Goal: Contribute content: Contribute content

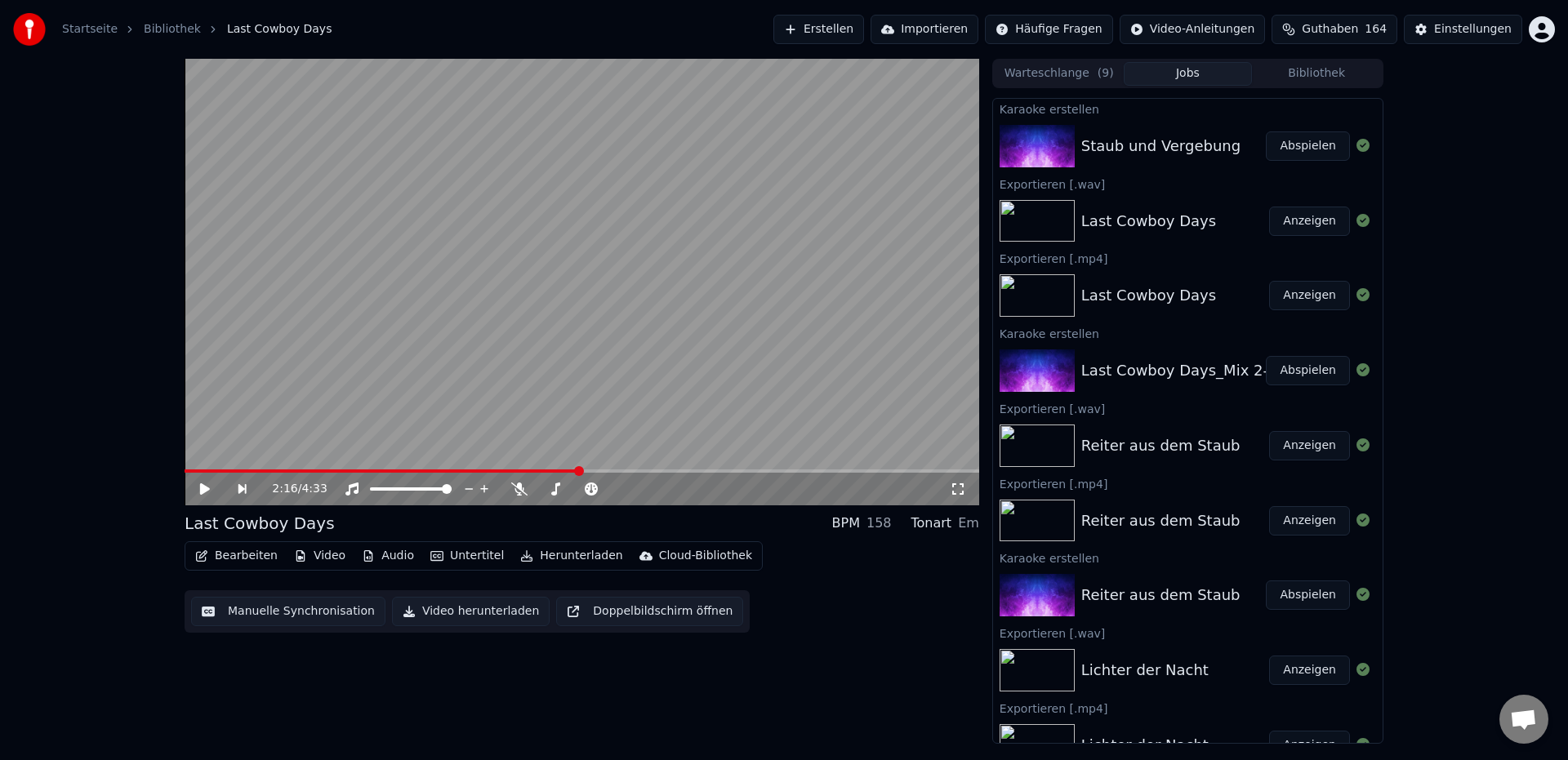
click at [1296, 150] on button "Abspielen" at bounding box center [1307, 146] width 84 height 29
click at [203, 488] on icon at bounding box center [205, 489] width 8 height 10
click at [552, 555] on button "Herunterladen" at bounding box center [571, 556] width 115 height 23
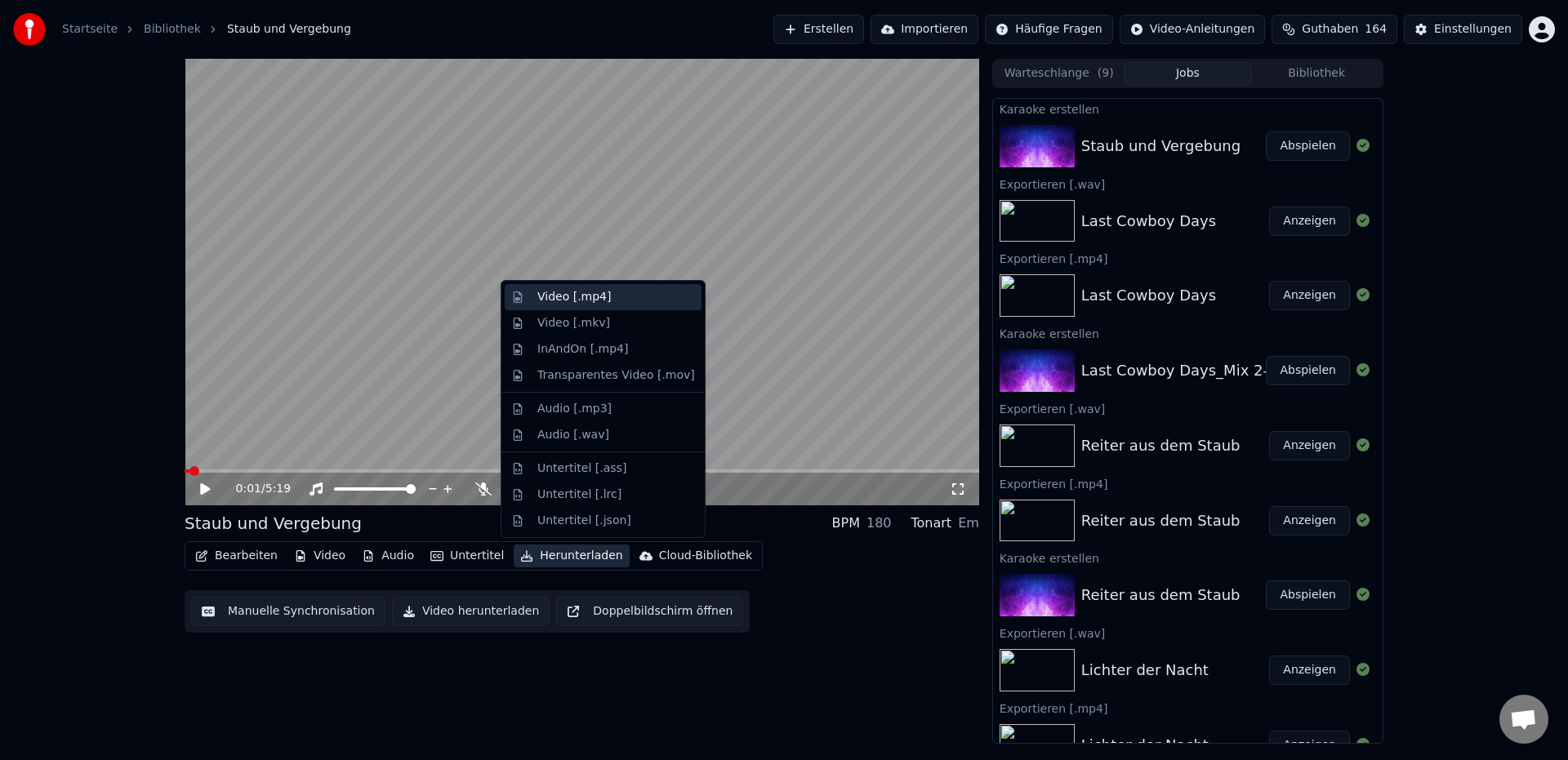
click at [572, 303] on div "Video [.mp4]" at bounding box center [574, 297] width 74 height 16
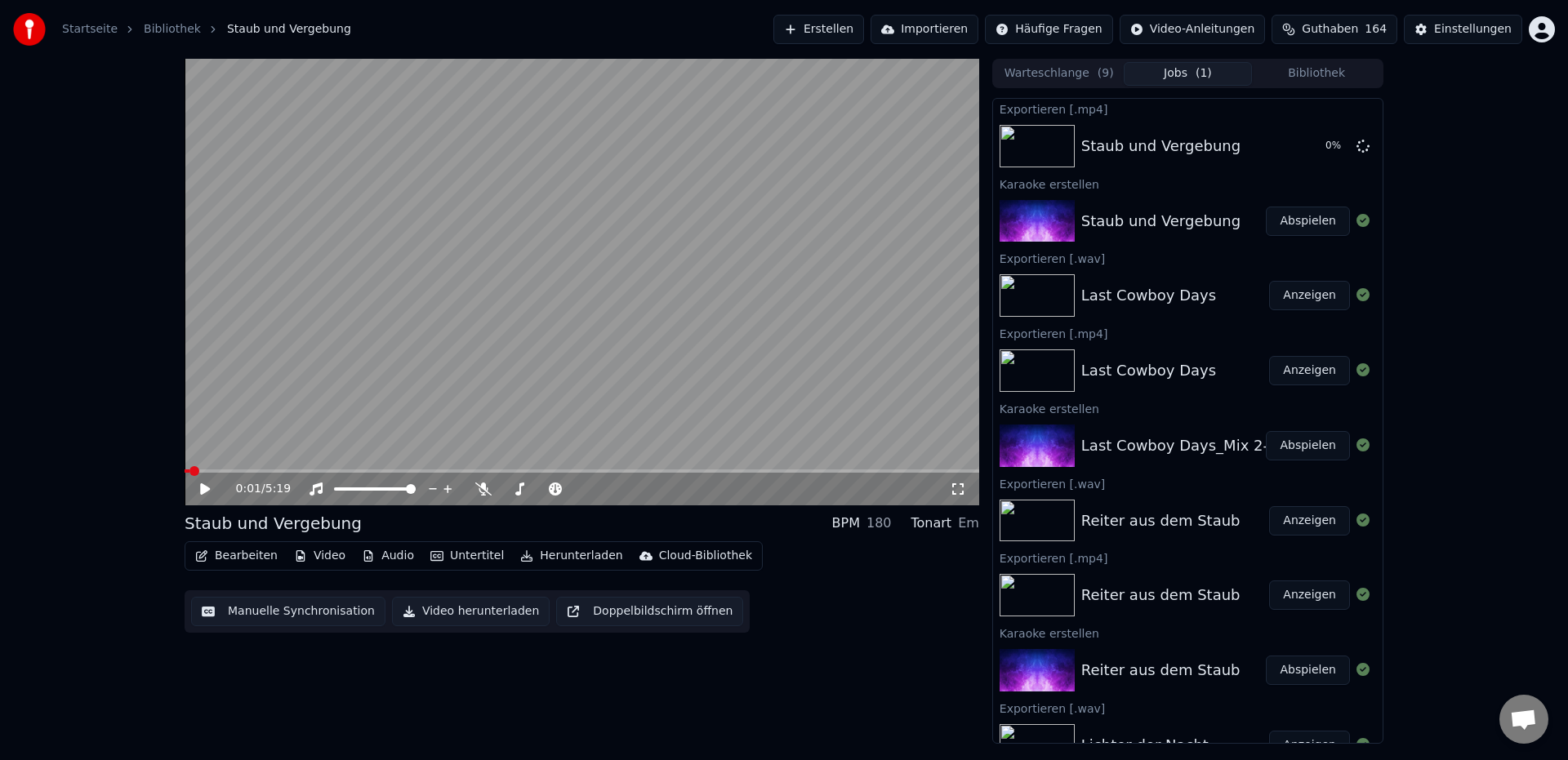
click at [568, 558] on button "Herunterladen" at bounding box center [571, 556] width 115 height 23
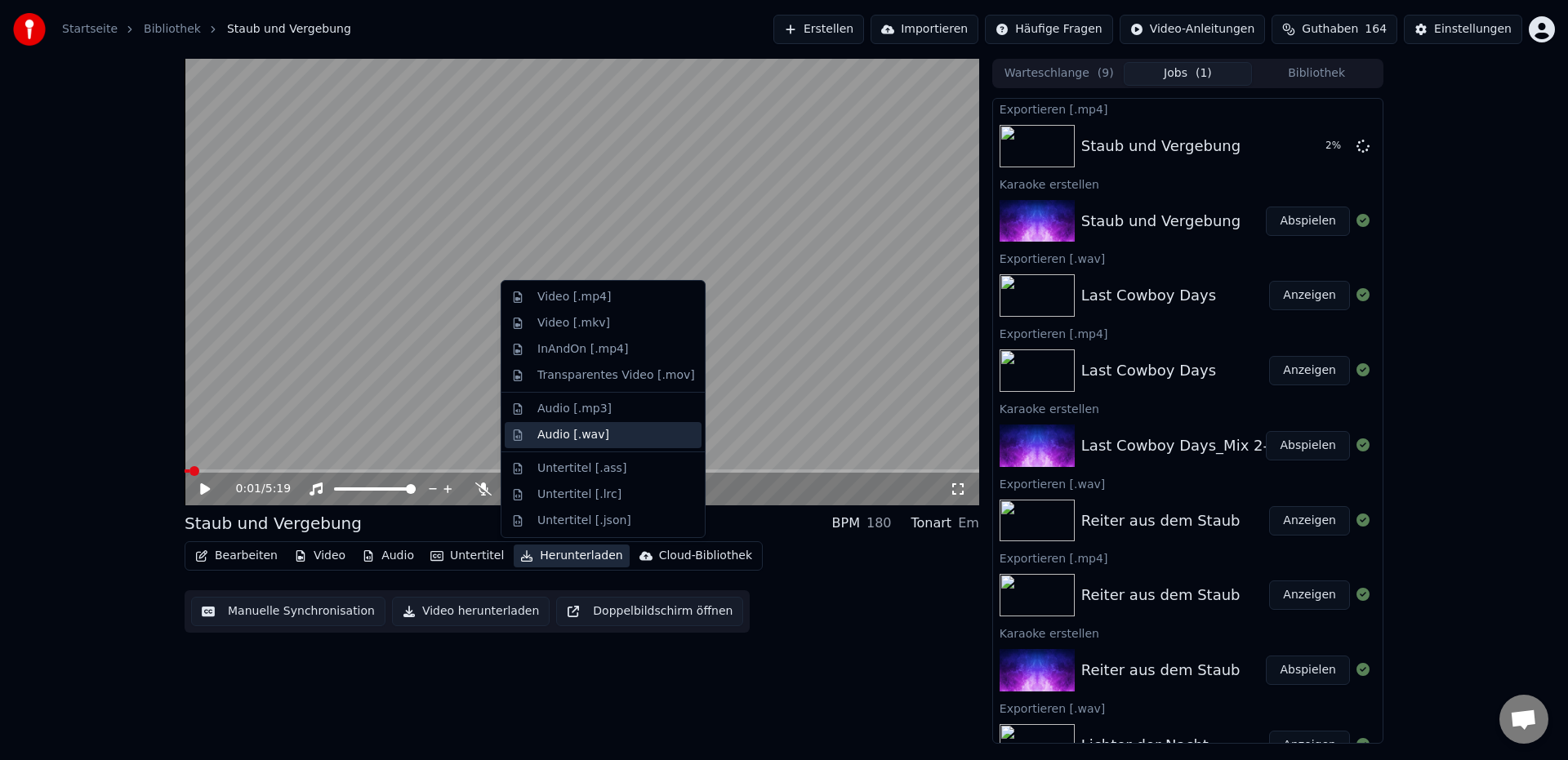
click at [576, 436] on div "Audio [.wav]" at bounding box center [573, 436] width 72 height 16
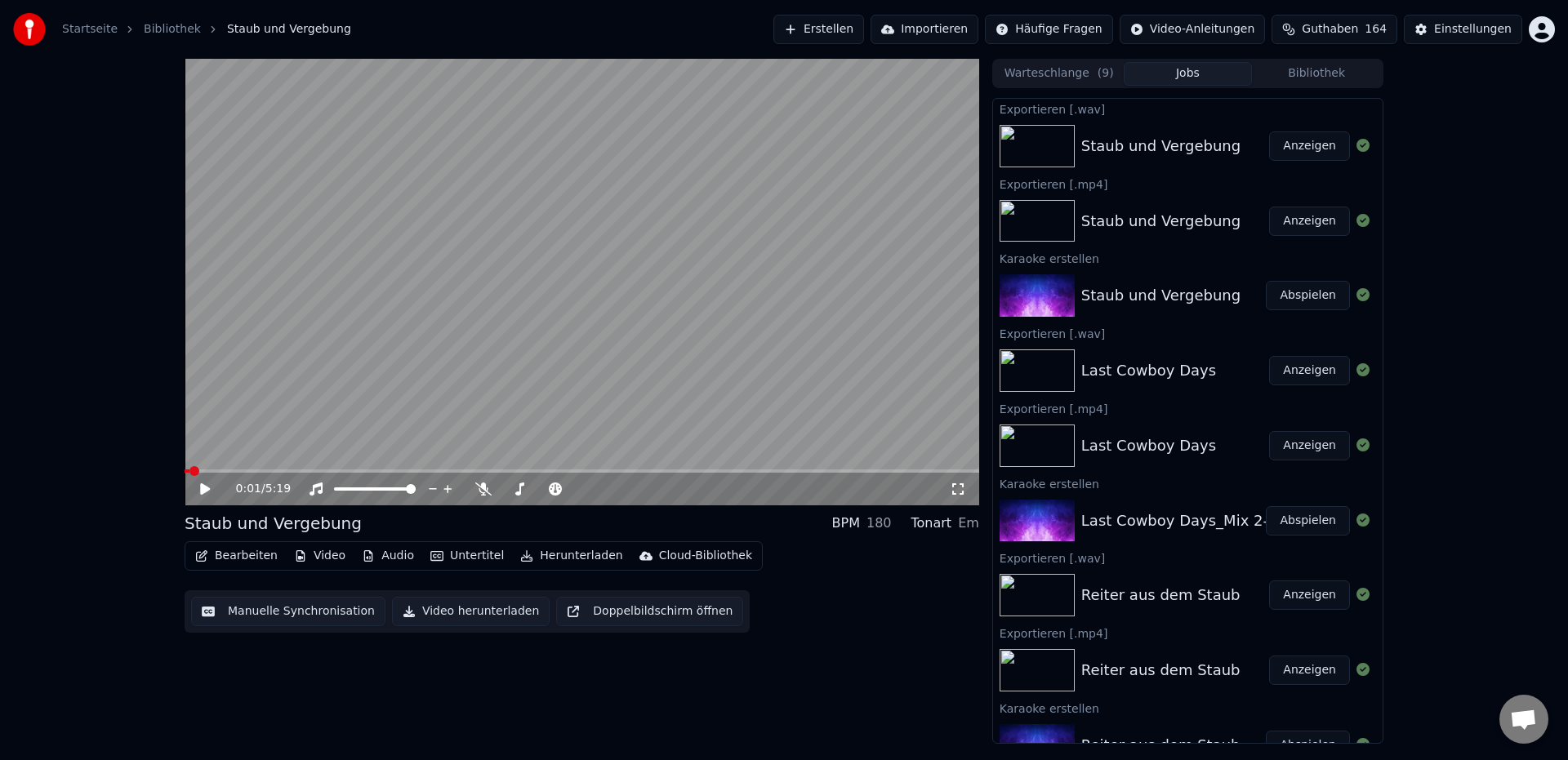
click at [1309, 231] on button "Anzeigen" at bounding box center [1309, 221] width 81 height 29
click at [479, 491] on icon at bounding box center [484, 489] width 16 height 13
click at [204, 490] on icon at bounding box center [205, 489] width 10 height 12
click at [230, 471] on span at bounding box center [231, 471] width 10 height 10
click at [202, 489] on icon at bounding box center [205, 489] width 8 height 10
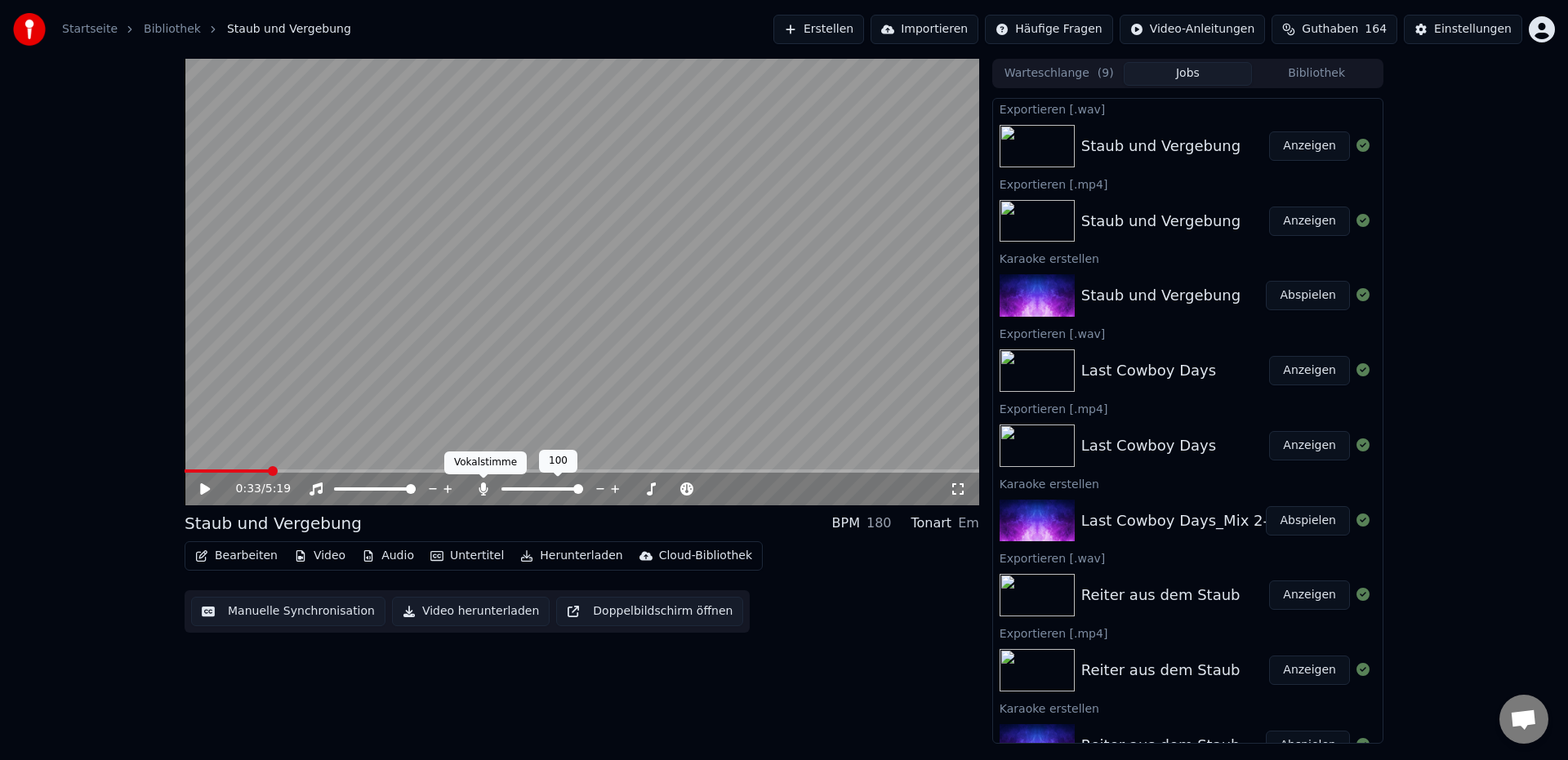
click at [479, 492] on icon at bounding box center [484, 489] width 16 height 13
click at [487, 491] on icon at bounding box center [484, 489] width 16 height 13
click at [206, 488] on icon at bounding box center [205, 489] width 10 height 12
click at [205, 492] on icon at bounding box center [217, 489] width 38 height 13
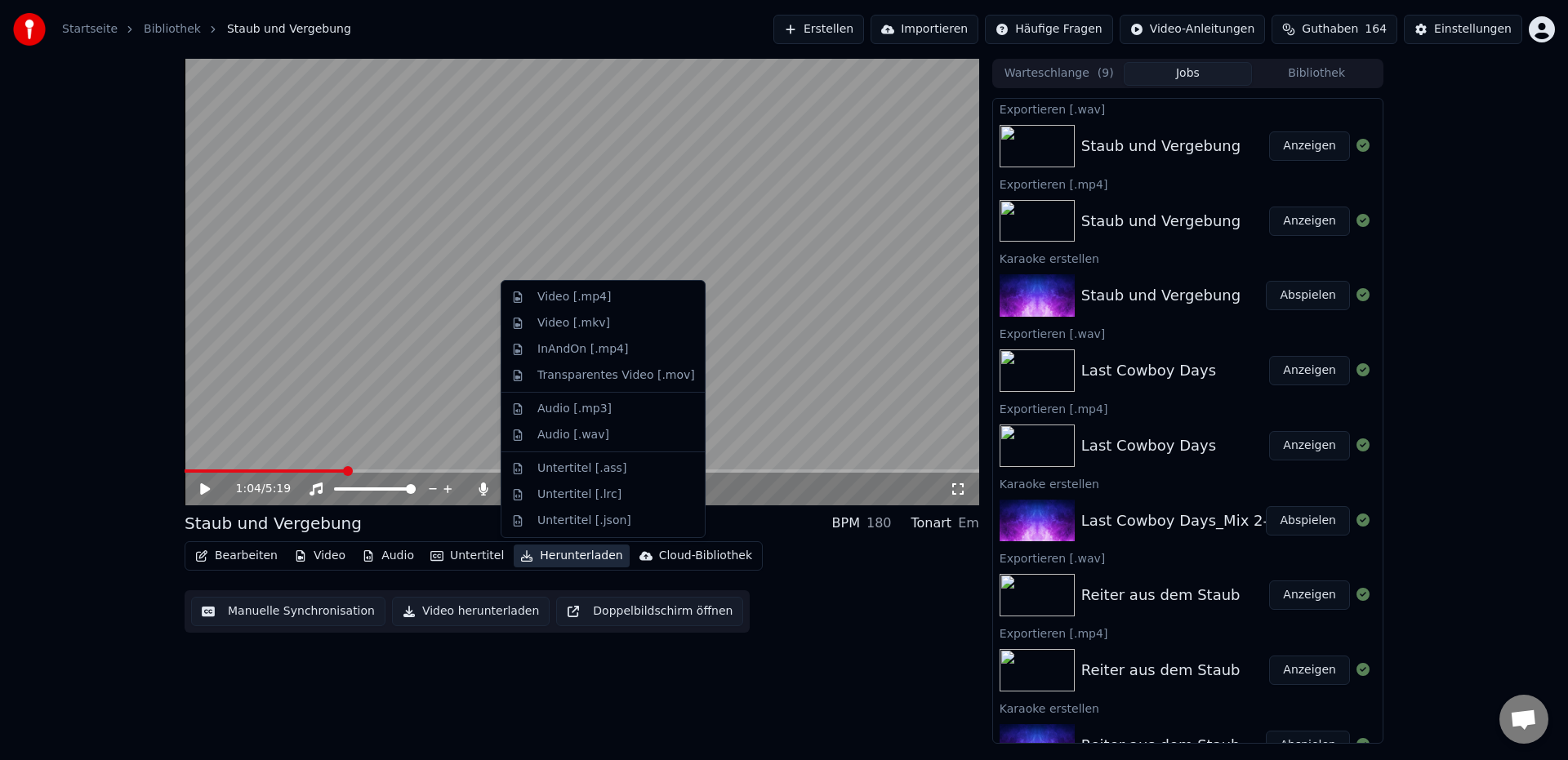
click at [577, 556] on button "Herunterladen" at bounding box center [571, 556] width 115 height 23
click at [586, 414] on div "Audio [.mp3]" at bounding box center [575, 409] width 75 height 16
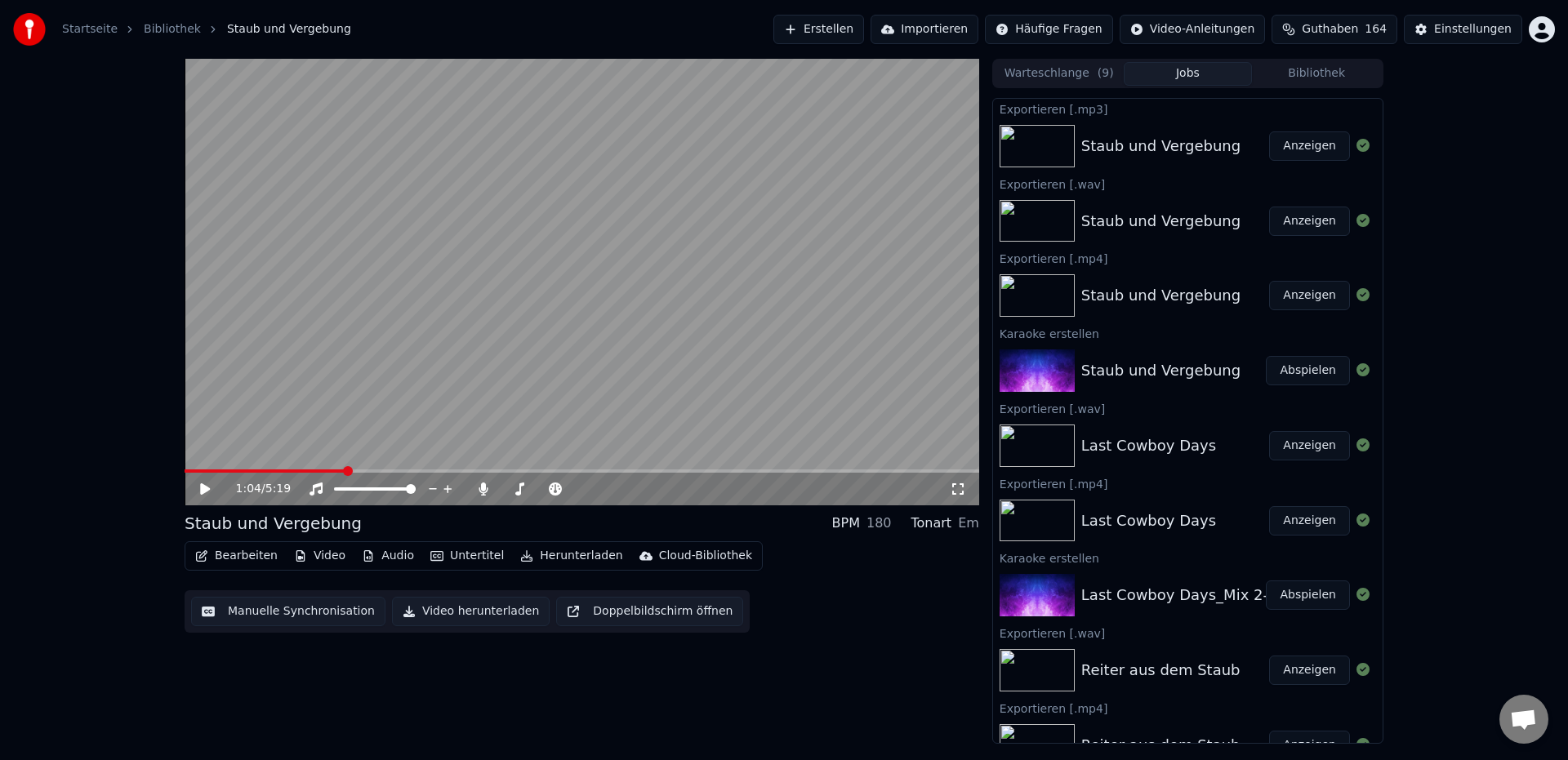
click at [1288, 149] on button "Anzeigen" at bounding box center [1309, 146] width 81 height 29
click at [857, 36] on button "Erstellen" at bounding box center [818, 29] width 90 height 29
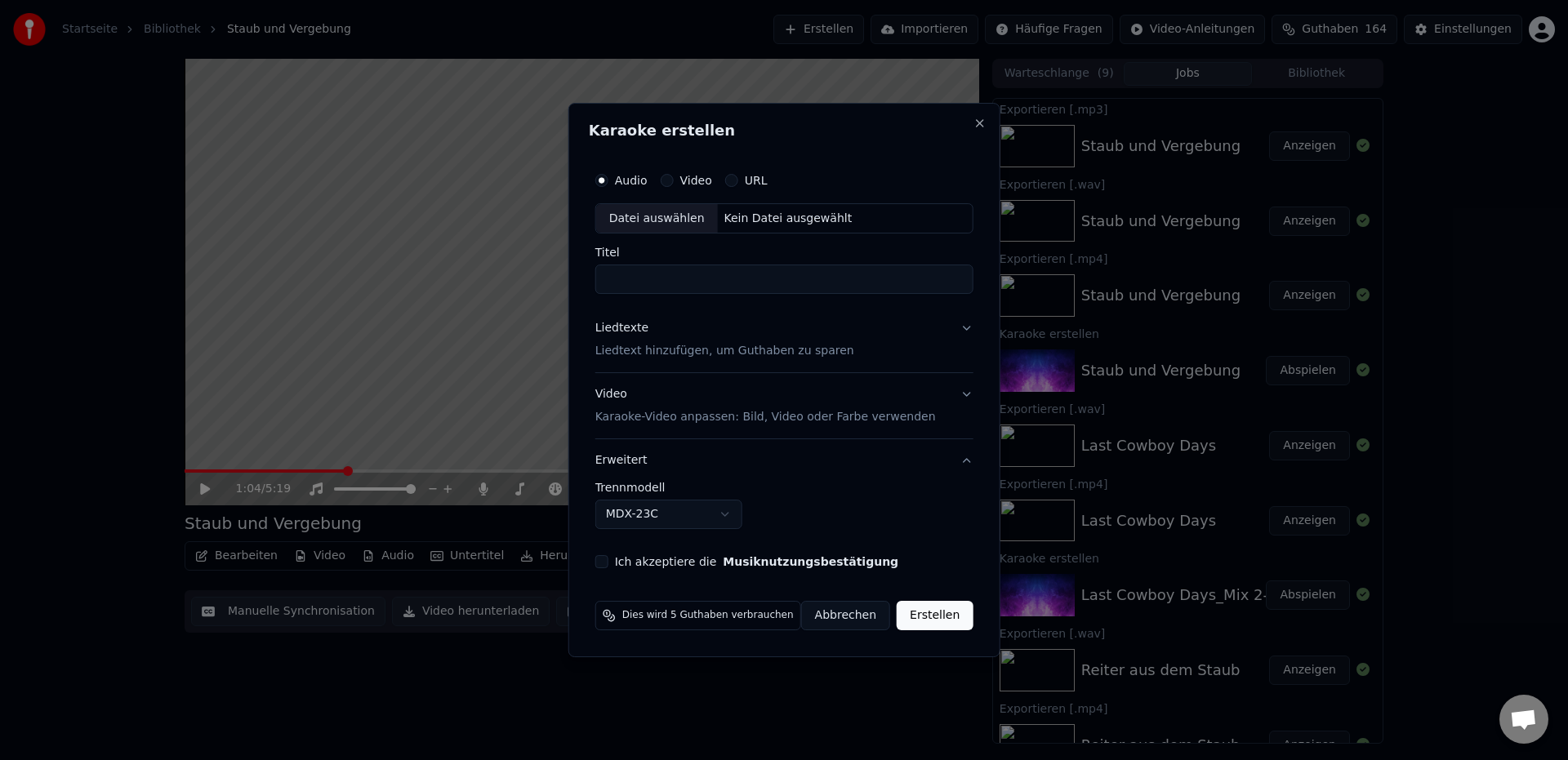
click at [653, 222] on div "Datei auswählen" at bounding box center [657, 219] width 122 height 29
type input "**********"
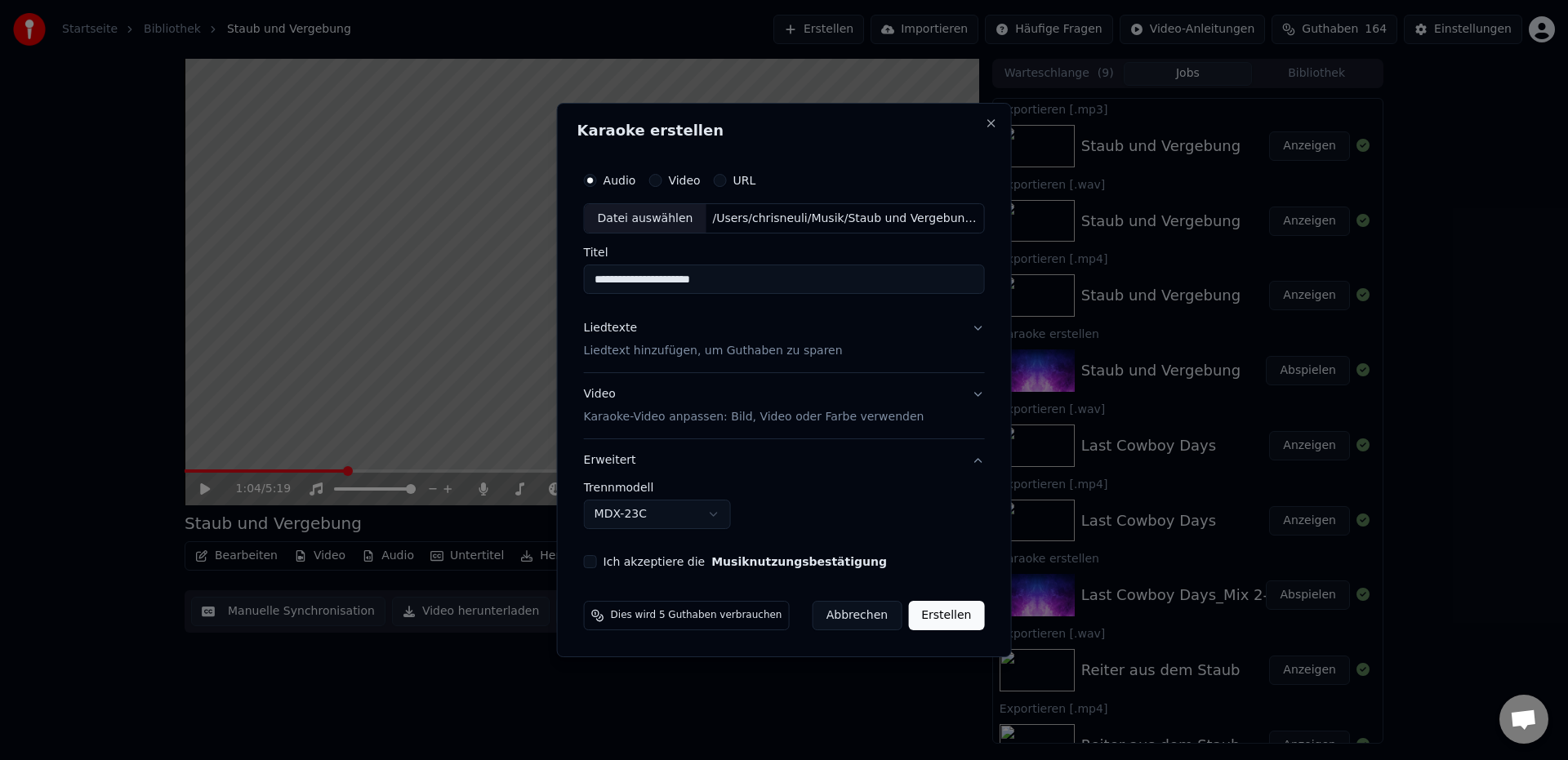
click at [635, 354] on p "Liedtext hinzufügen, um Guthaben zu sparen" at bounding box center [713, 352] width 259 height 16
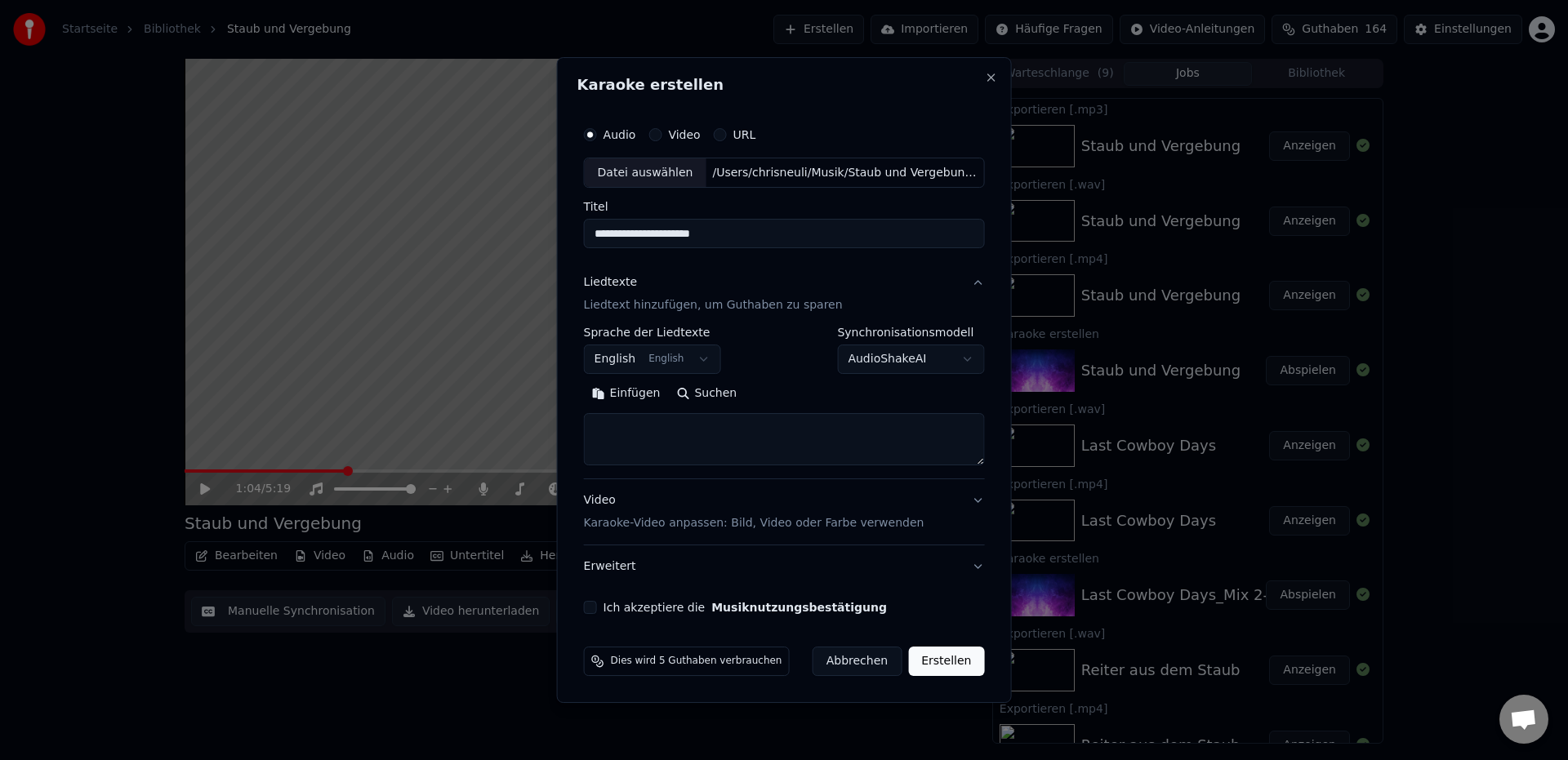
click at [626, 362] on body "Startseite Bibliothek Staub und Vergebung Erstellen Importieren Häufige Fragen …" at bounding box center [784, 380] width 1568 height 760
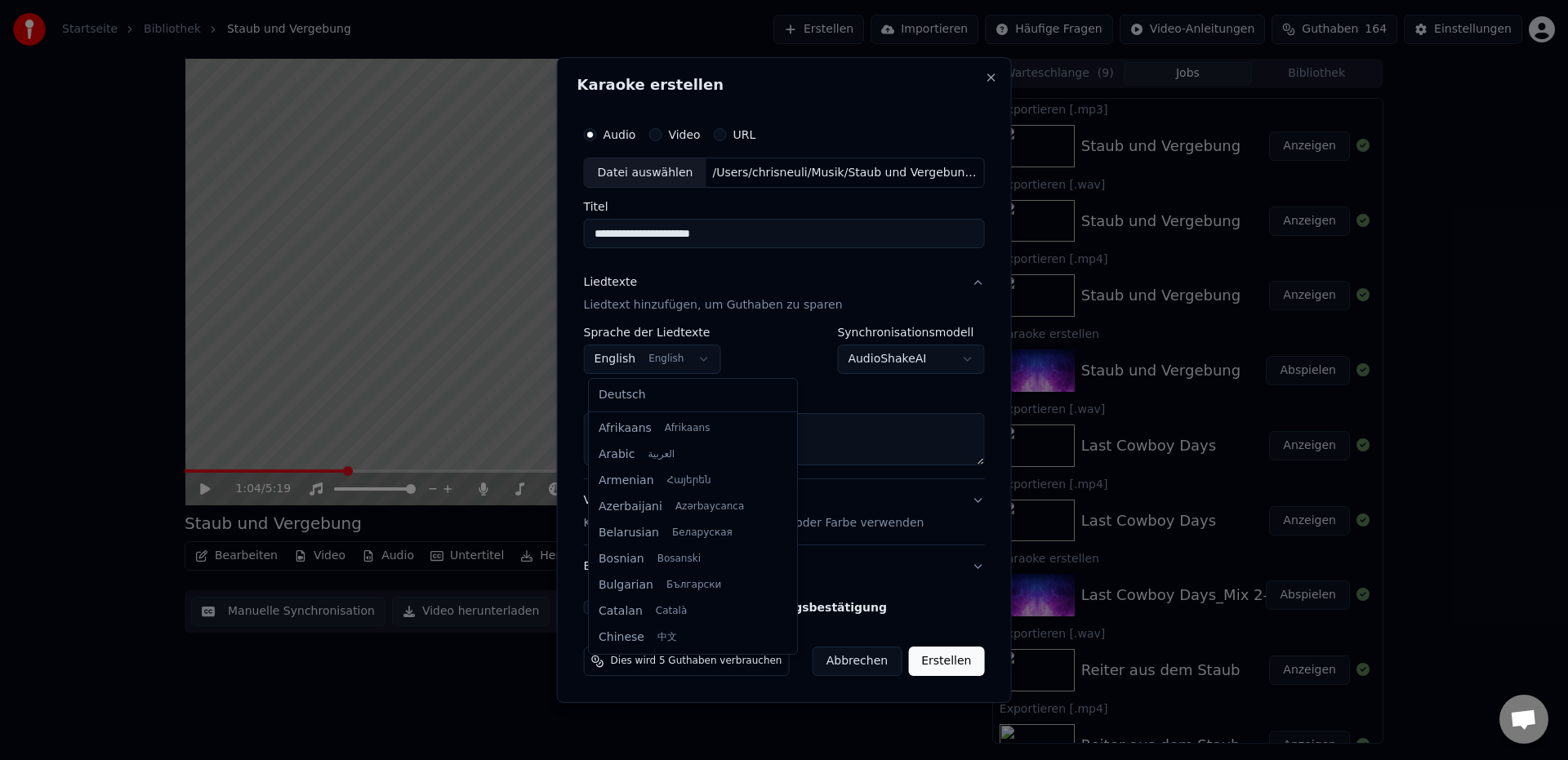
scroll to position [130, 0]
select select "**"
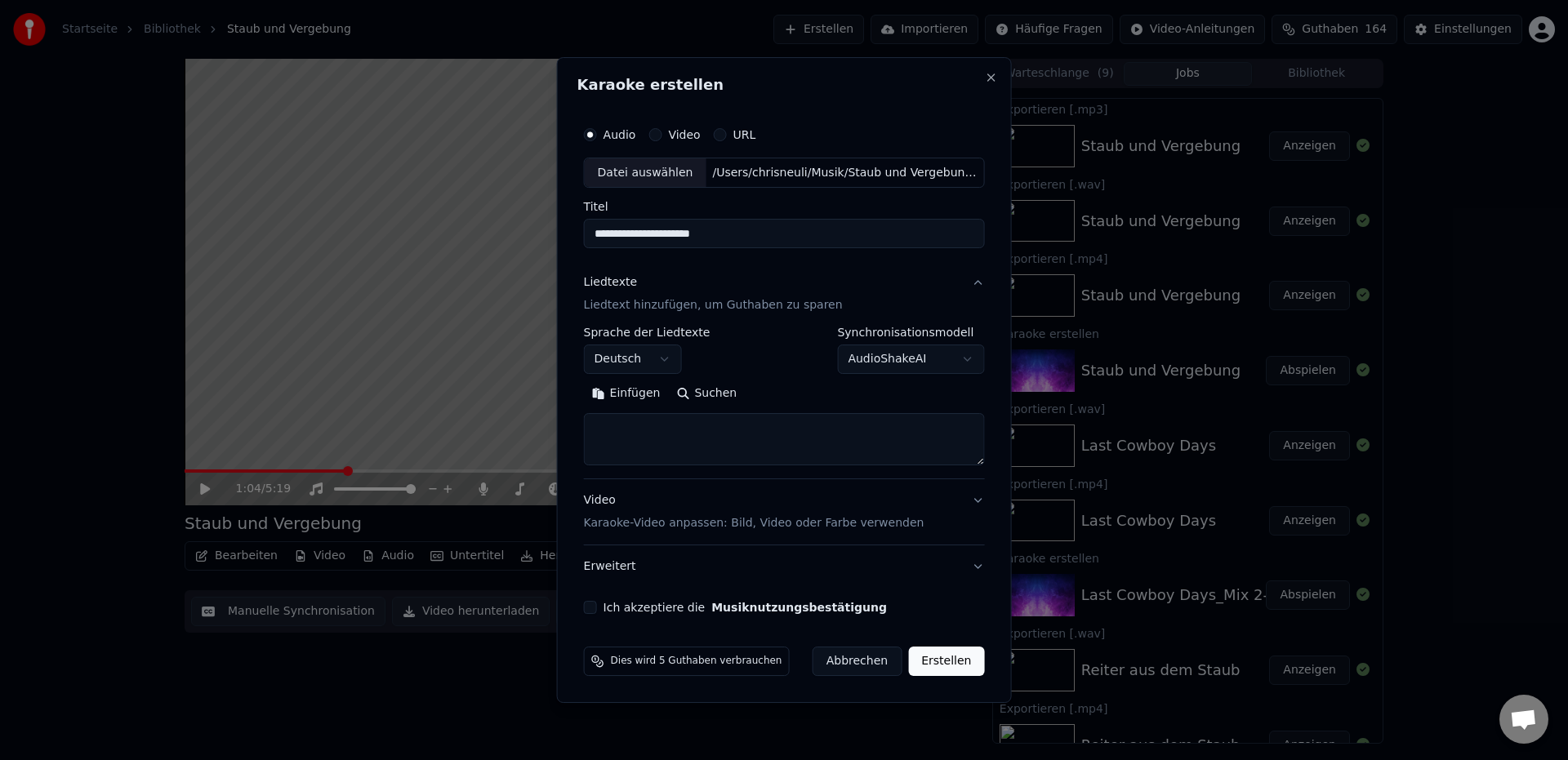
click at [631, 399] on button "Einfügen" at bounding box center [626, 395] width 85 height 26
type textarea "**********"
click at [620, 578] on button "Erweitert" at bounding box center [784, 567] width 401 height 43
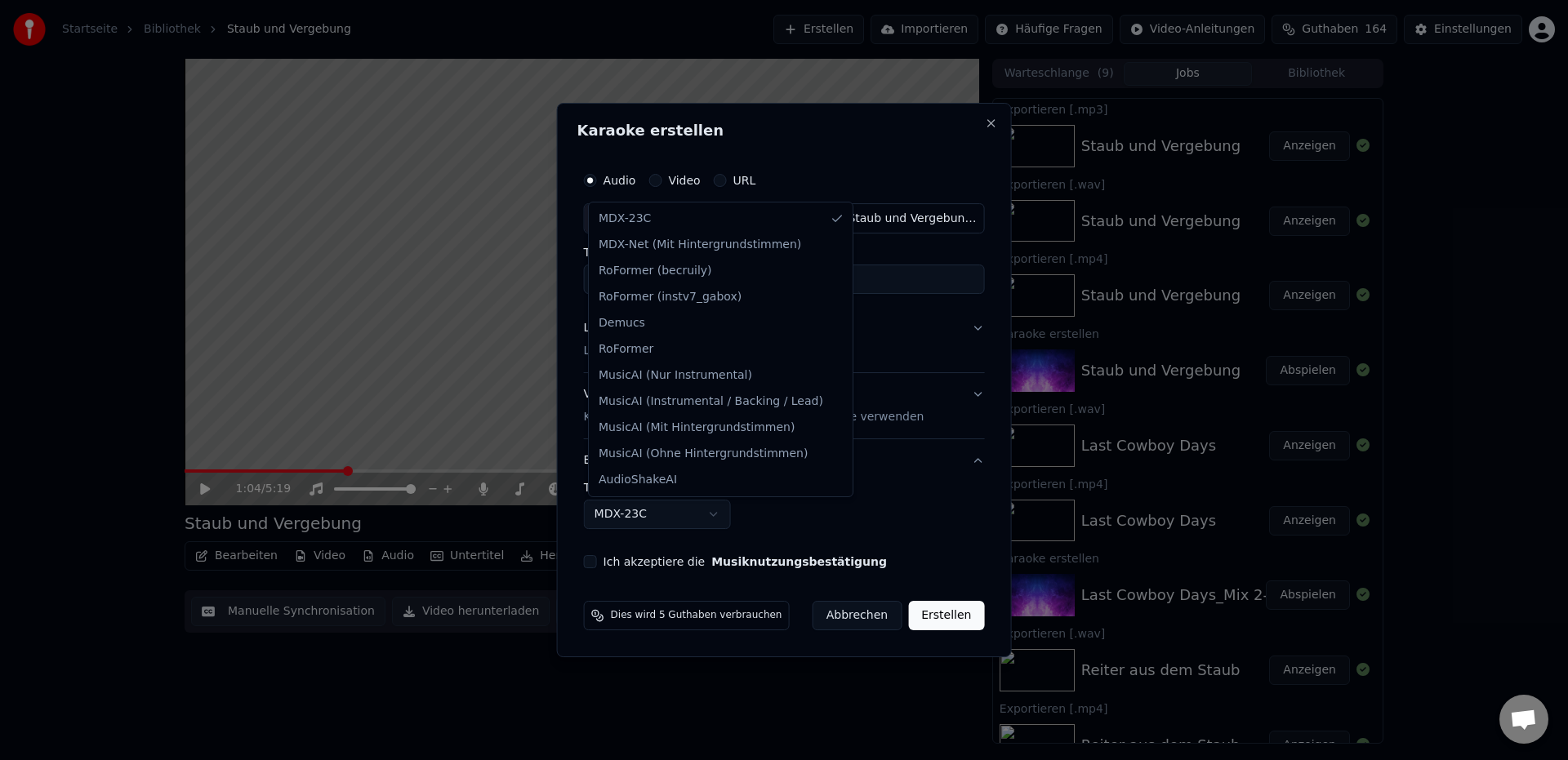
click at [626, 519] on body "Startseite Bibliothek Staub und Vergebung Erstellen Importieren Häufige Fragen …" at bounding box center [784, 380] width 1568 height 760
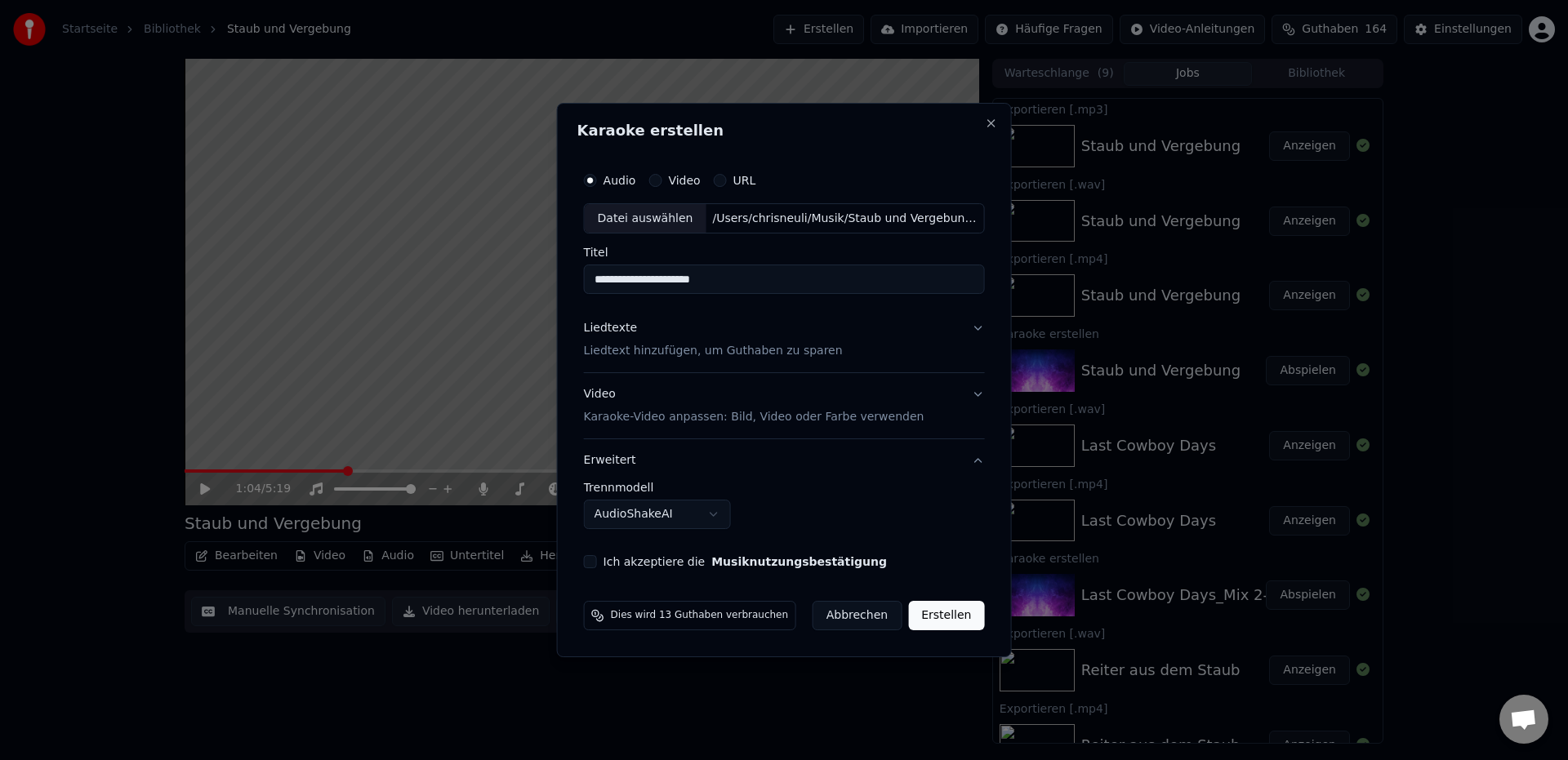
click at [600, 569] on div "Ich akzeptiere die Musiknutzungsbestätigung" at bounding box center [784, 562] width 401 height 13
click at [602, 563] on div "Ich akzeptiere die Musiknutzungsbestätigung" at bounding box center [784, 562] width 401 height 13
click at [595, 566] on button "Ich akzeptiere die Musiknutzungsbestätigung" at bounding box center [590, 562] width 13 height 13
click at [948, 623] on button "Erstellen" at bounding box center [946, 616] width 76 height 29
select select "******"
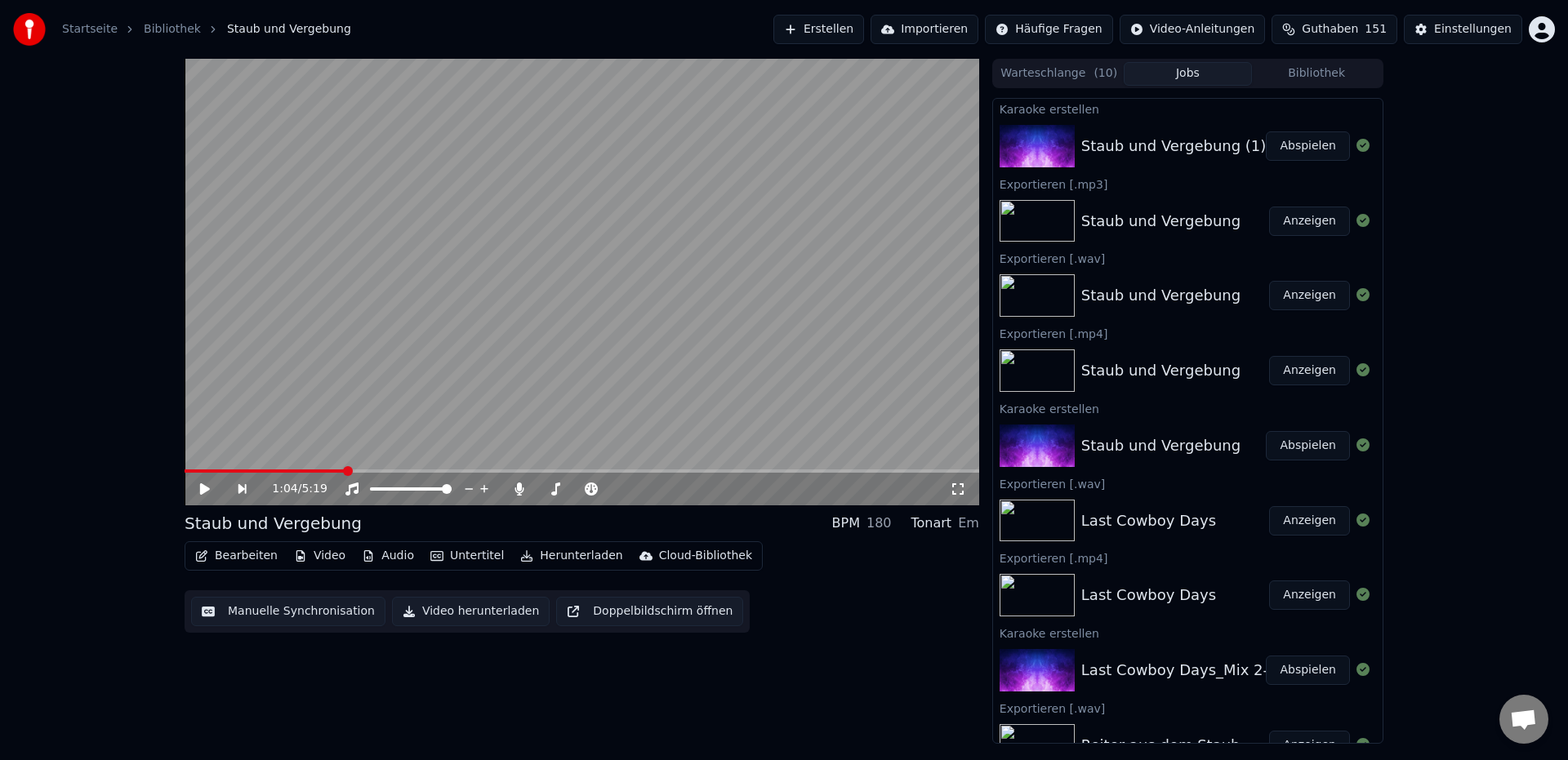
click at [1280, 150] on button "Abspielen" at bounding box center [1307, 146] width 84 height 29
click at [483, 498] on div "0:04 / 4:57" at bounding box center [592, 489] width 713 height 16
click at [483, 491] on icon at bounding box center [483, 489] width 9 height 13
click at [208, 492] on icon at bounding box center [205, 489] width 8 height 10
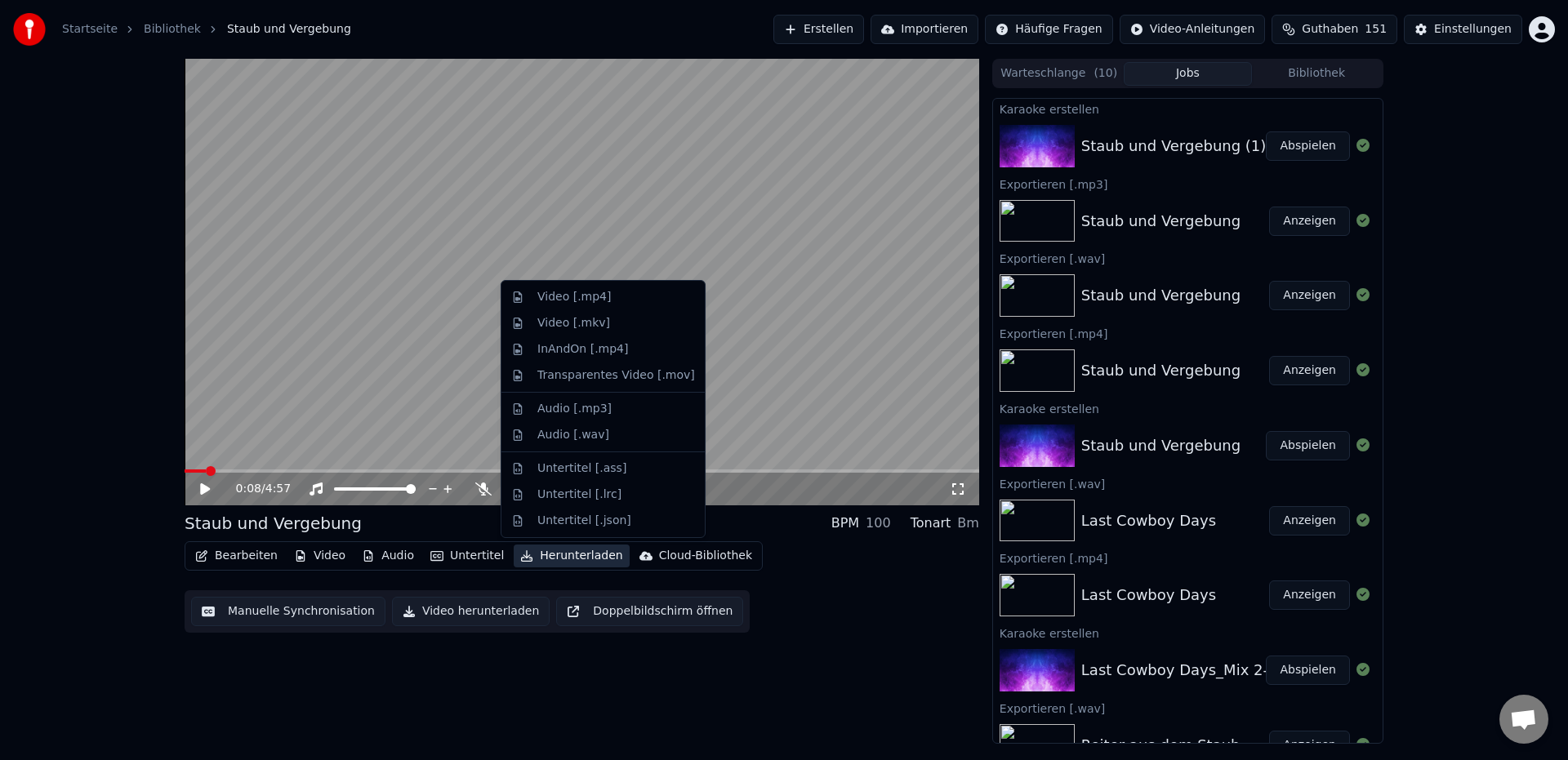
click at [577, 557] on button "Herunterladen" at bounding box center [571, 556] width 115 height 23
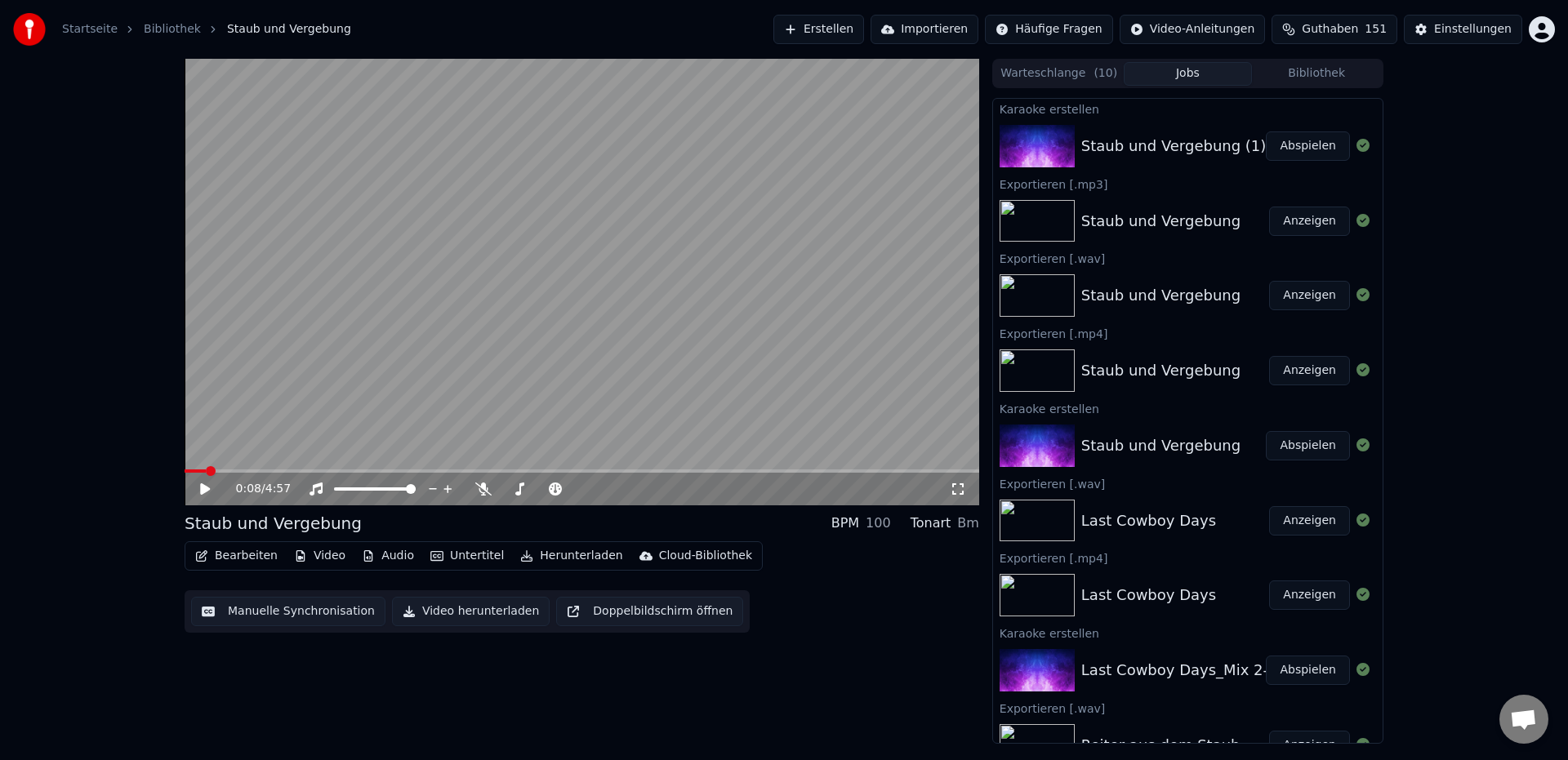
drag, startPoint x: 359, startPoint y: 646, endPoint x: 355, endPoint y: 632, distance: 14.6
click at [359, 646] on div "0:08 / 4:57 Staub und Vergebung BPM 100 Tonart Bm Bearbeiten Video Audio Untert…" at bounding box center [582, 402] width 794 height 685
click at [327, 558] on button "Video" at bounding box center [320, 556] width 65 height 23
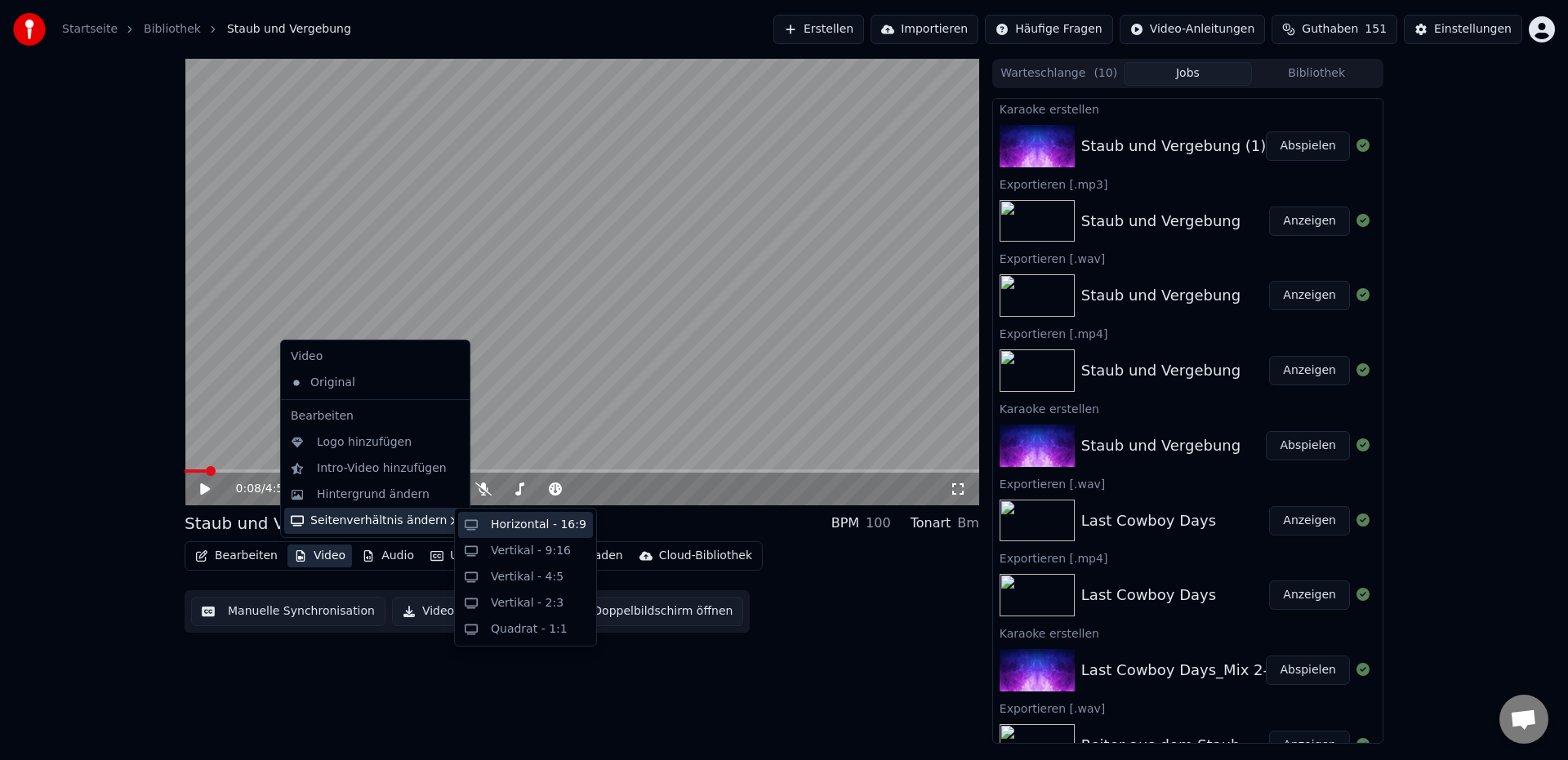
click at [531, 527] on div "Horizontal - 16:9" at bounding box center [538, 525] width 96 height 16
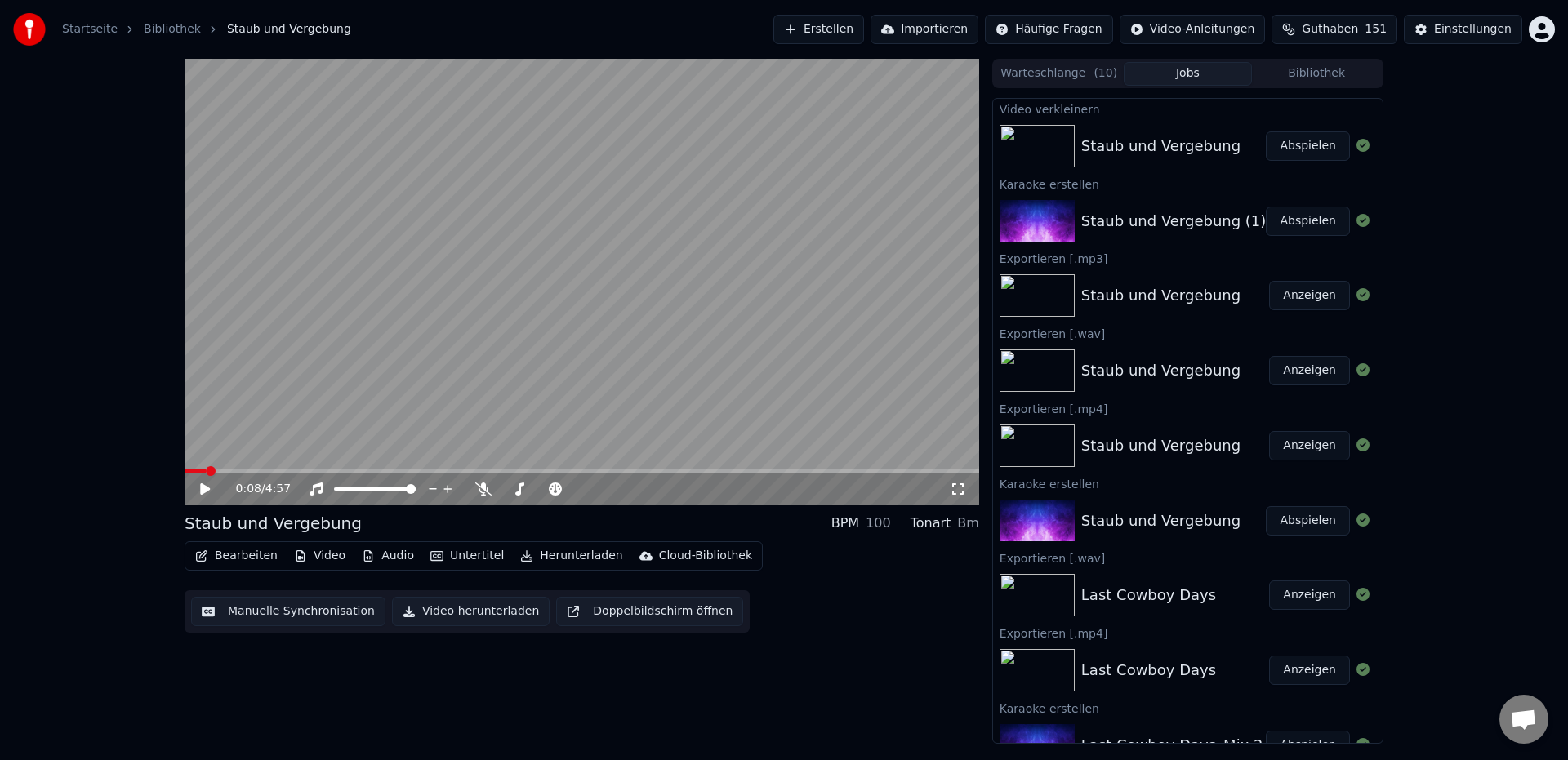
click at [459, 559] on button "Untertitel" at bounding box center [466, 556] width 87 height 23
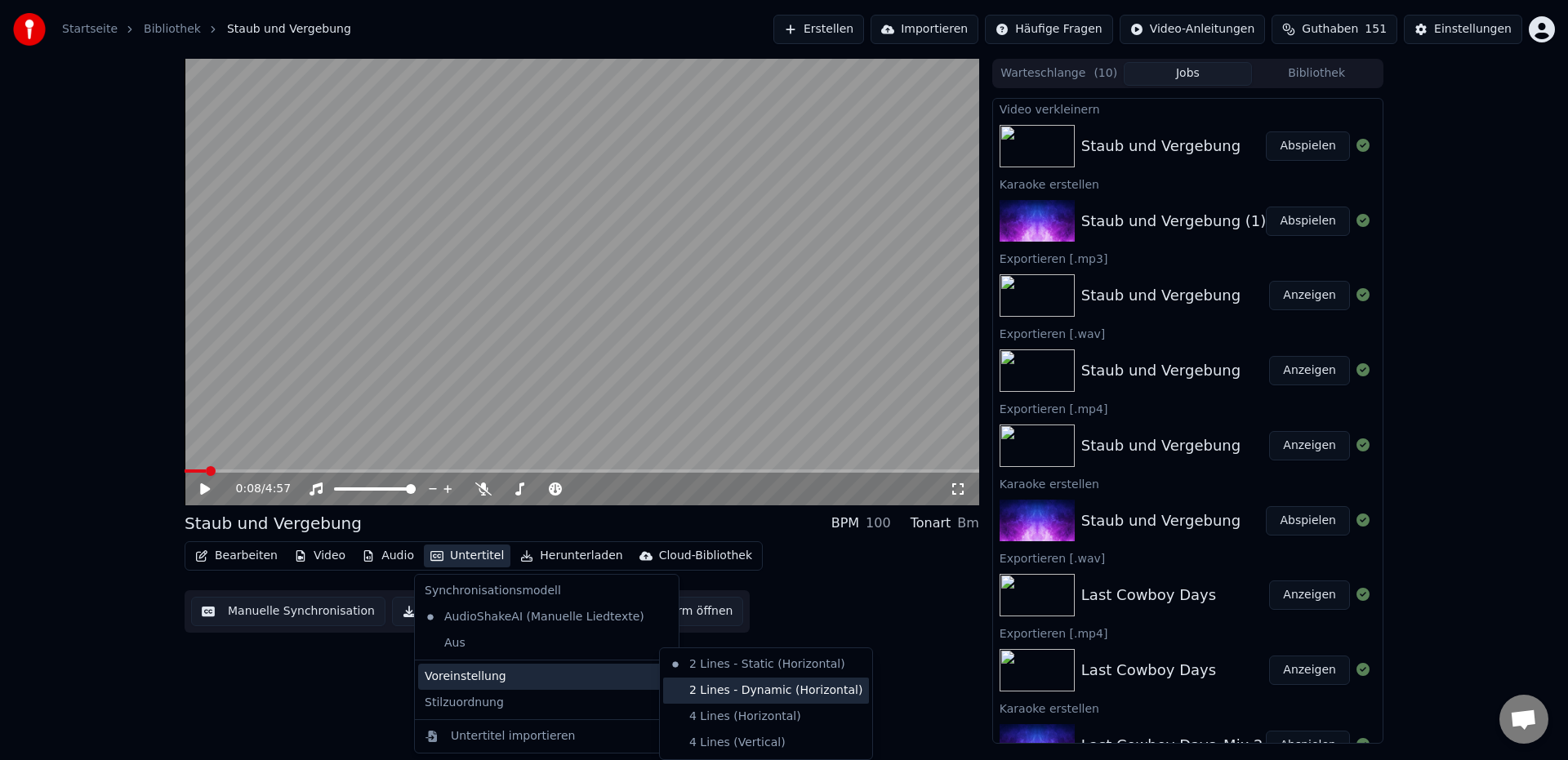
click at [783, 693] on div "2 Lines - Dynamic (Horizontal)" at bounding box center [766, 691] width 206 height 26
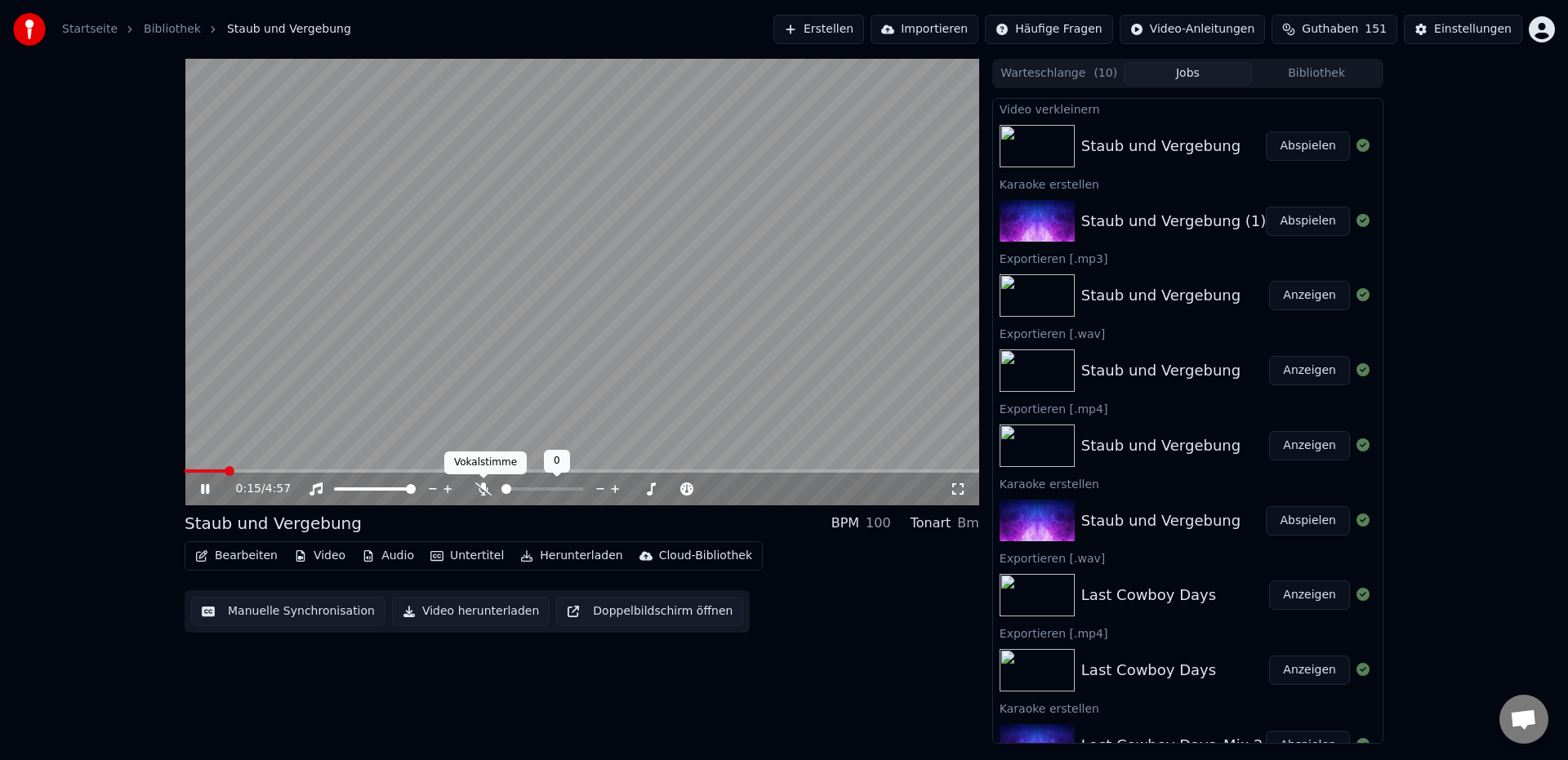
click at [487, 491] on icon at bounding box center [484, 489] width 16 height 13
click at [207, 487] on icon at bounding box center [205, 489] width 8 height 10
click at [478, 493] on icon at bounding box center [484, 489] width 16 height 13
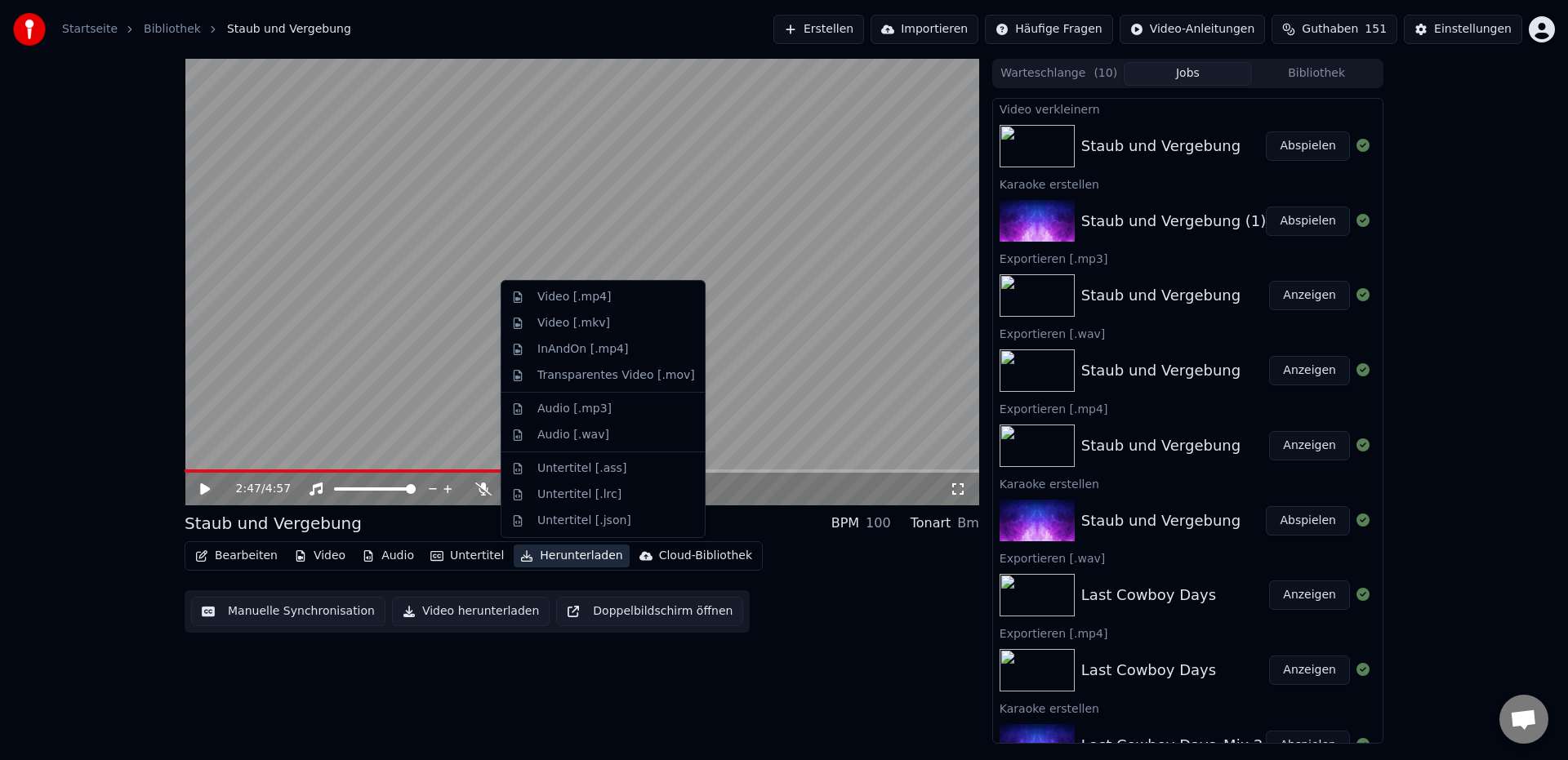
click at [557, 560] on button "Herunterladen" at bounding box center [571, 556] width 115 height 23
click at [585, 301] on div "Video [.mp4]" at bounding box center [574, 297] width 74 height 16
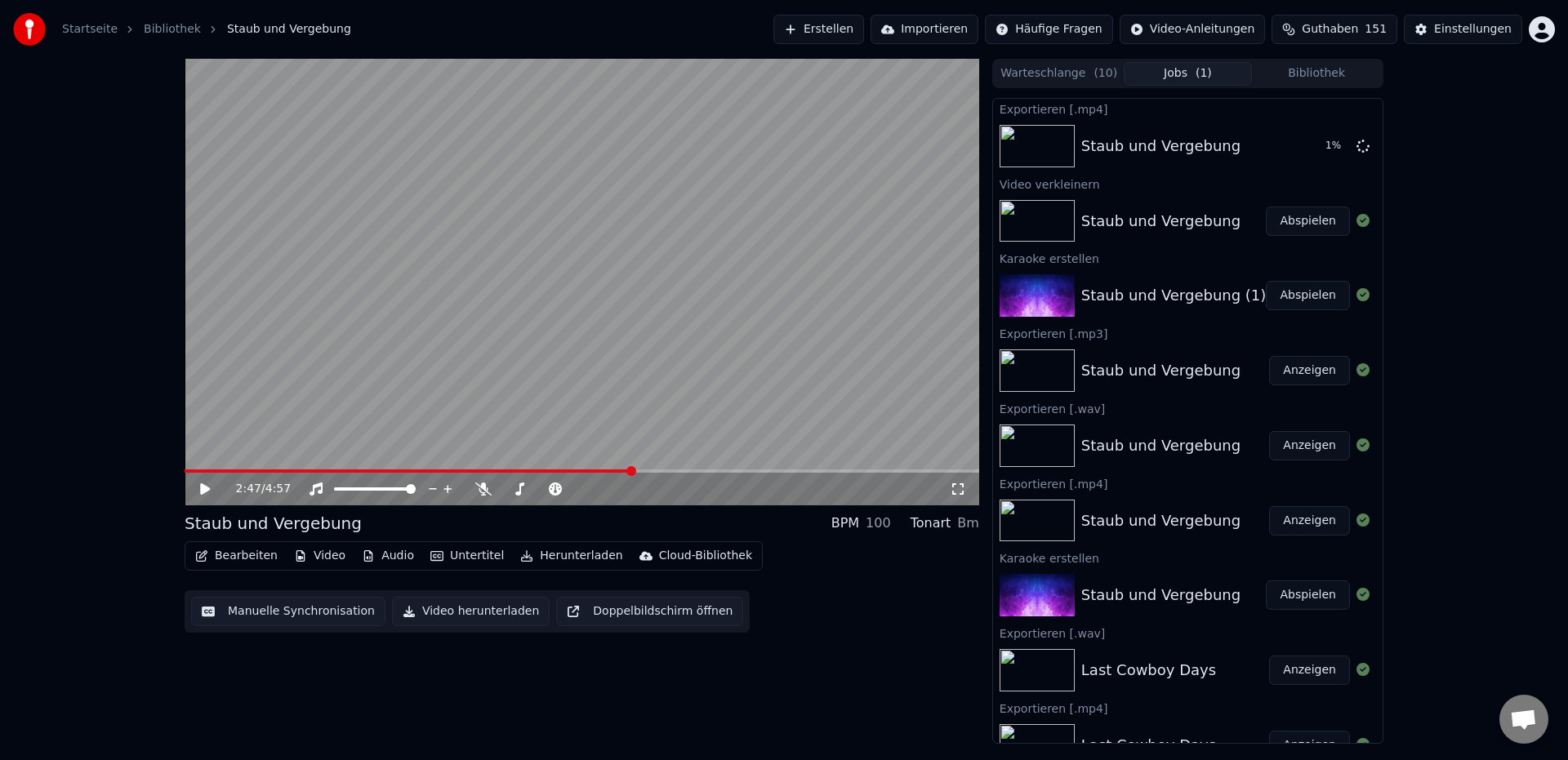
click at [571, 555] on button "Herunterladen" at bounding box center [571, 556] width 115 height 23
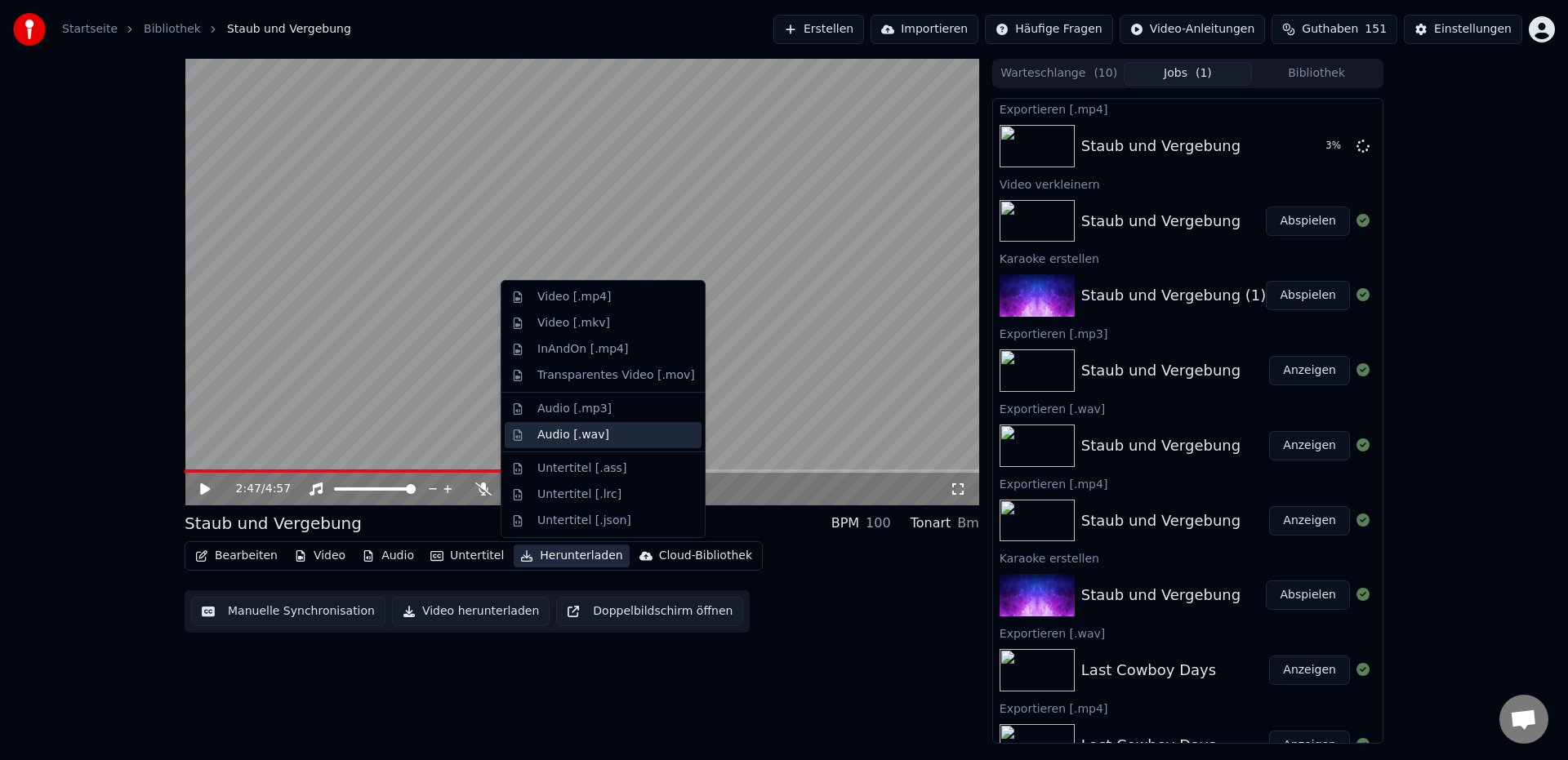
click at [575, 439] on div "Audio [.wav]" at bounding box center [573, 436] width 72 height 16
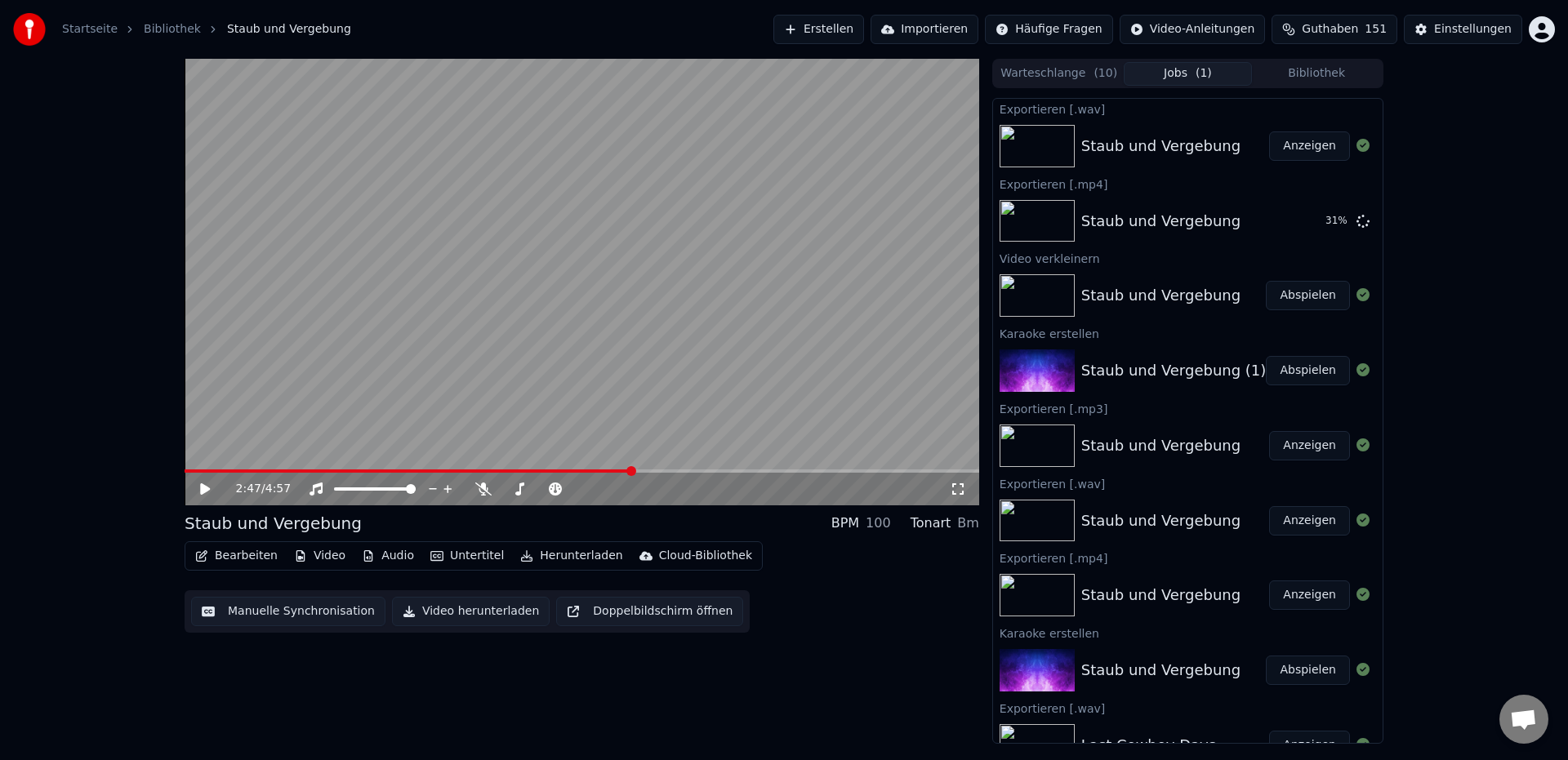
click at [1286, 148] on button "Anzeigen" at bounding box center [1309, 146] width 81 height 29
click at [573, 559] on button "Herunterladen" at bounding box center [571, 556] width 115 height 23
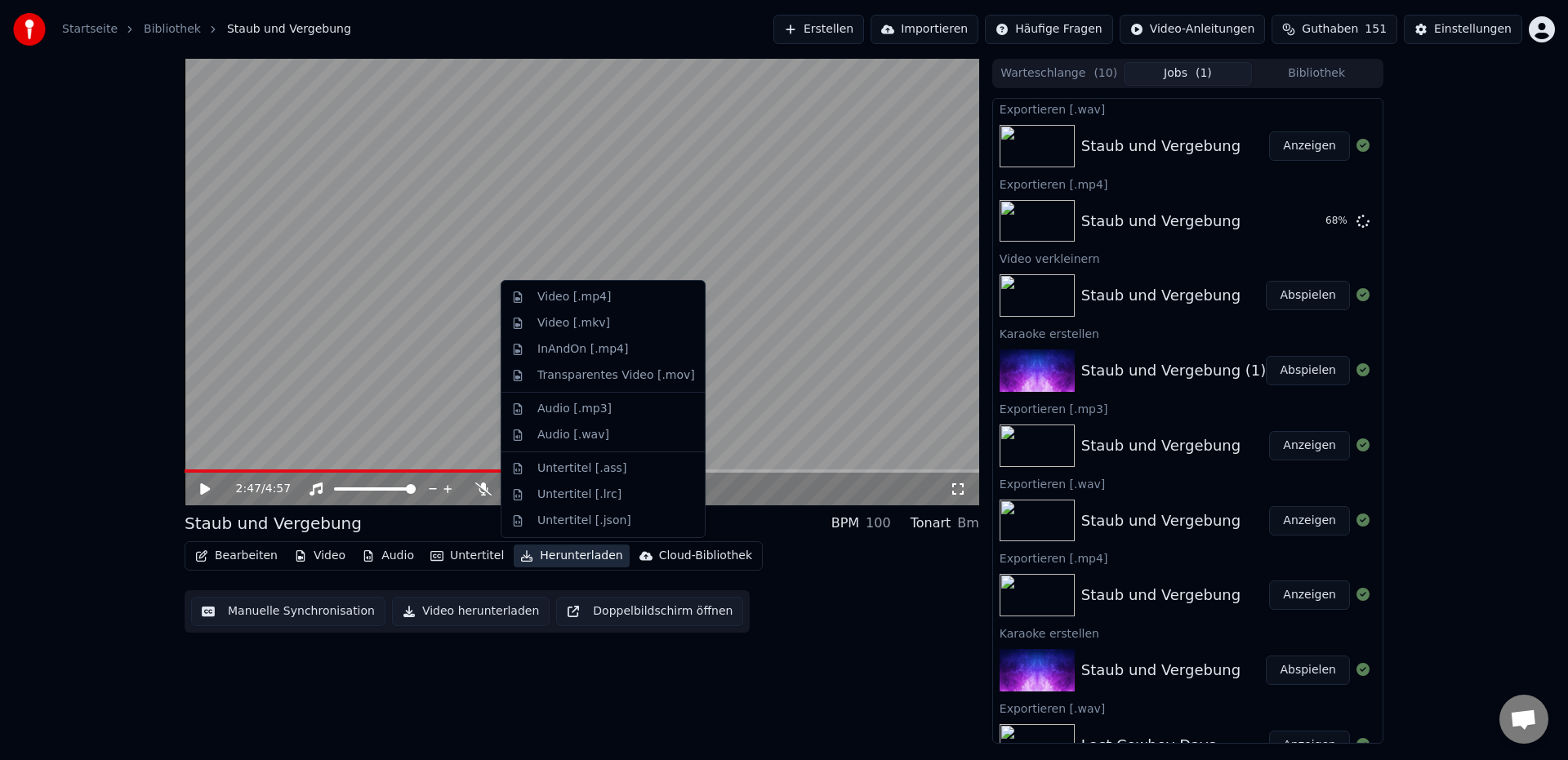
click at [841, 659] on div "2:47 / 4:57 Staub und Vergebung BPM 100 Tonart Bm Bearbeiten Video Audio Untert…" at bounding box center [582, 402] width 794 height 685
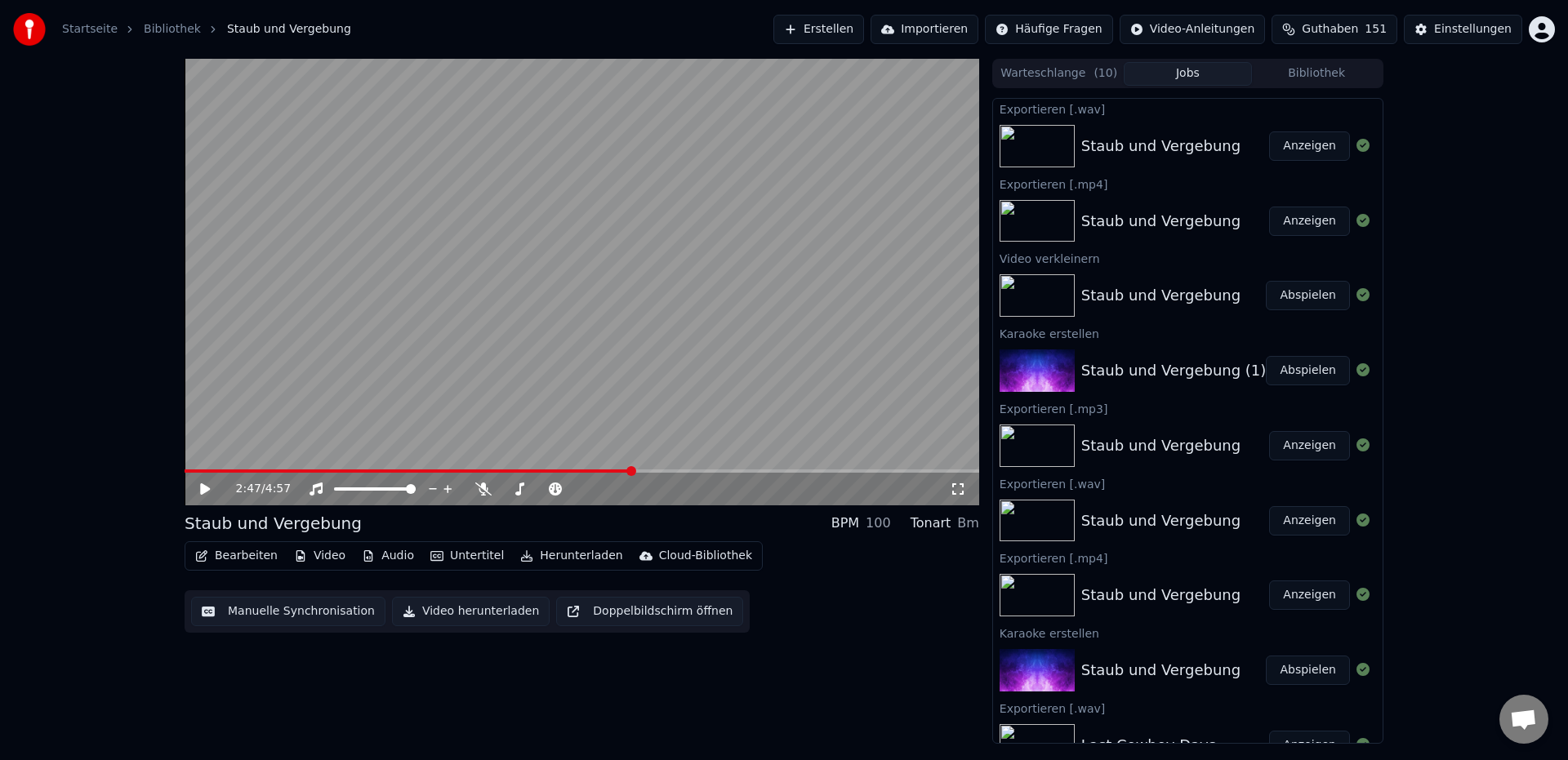
click at [1286, 221] on button "Anzeigen" at bounding box center [1309, 221] width 81 height 29
